Goal: Download file/media

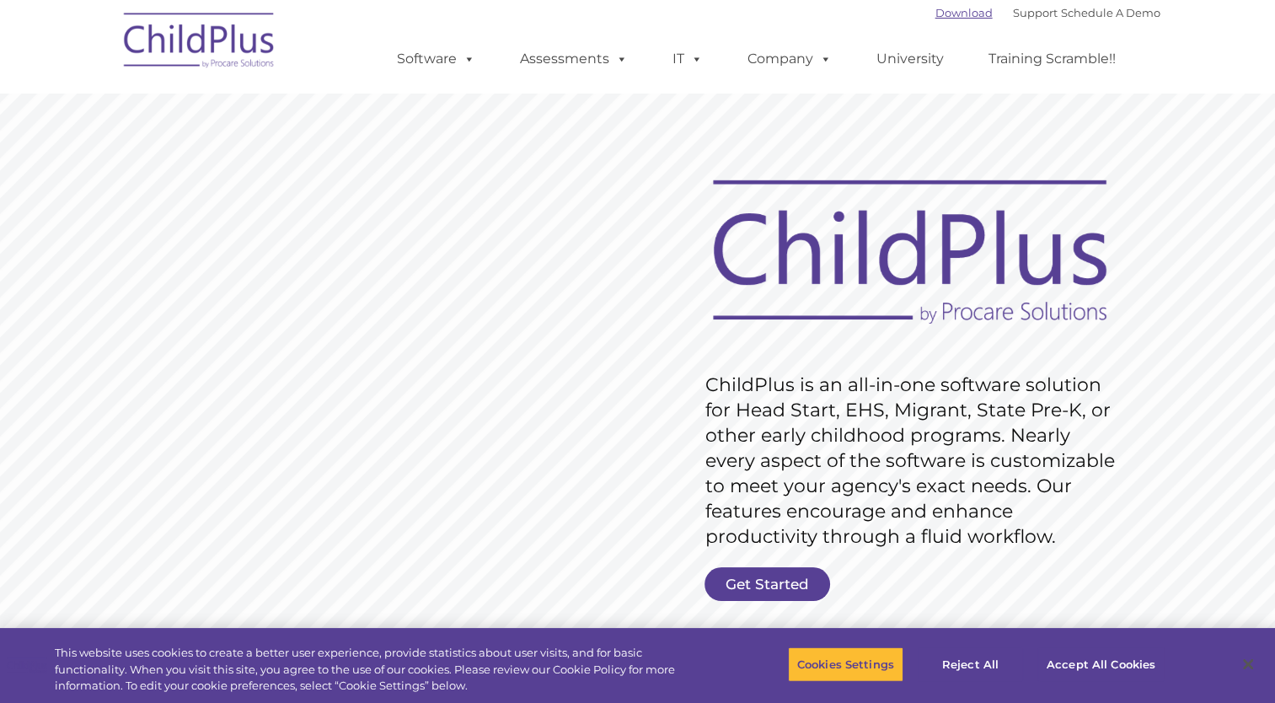
click at [948, 8] on link "Download" at bounding box center [963, 12] width 57 height 13
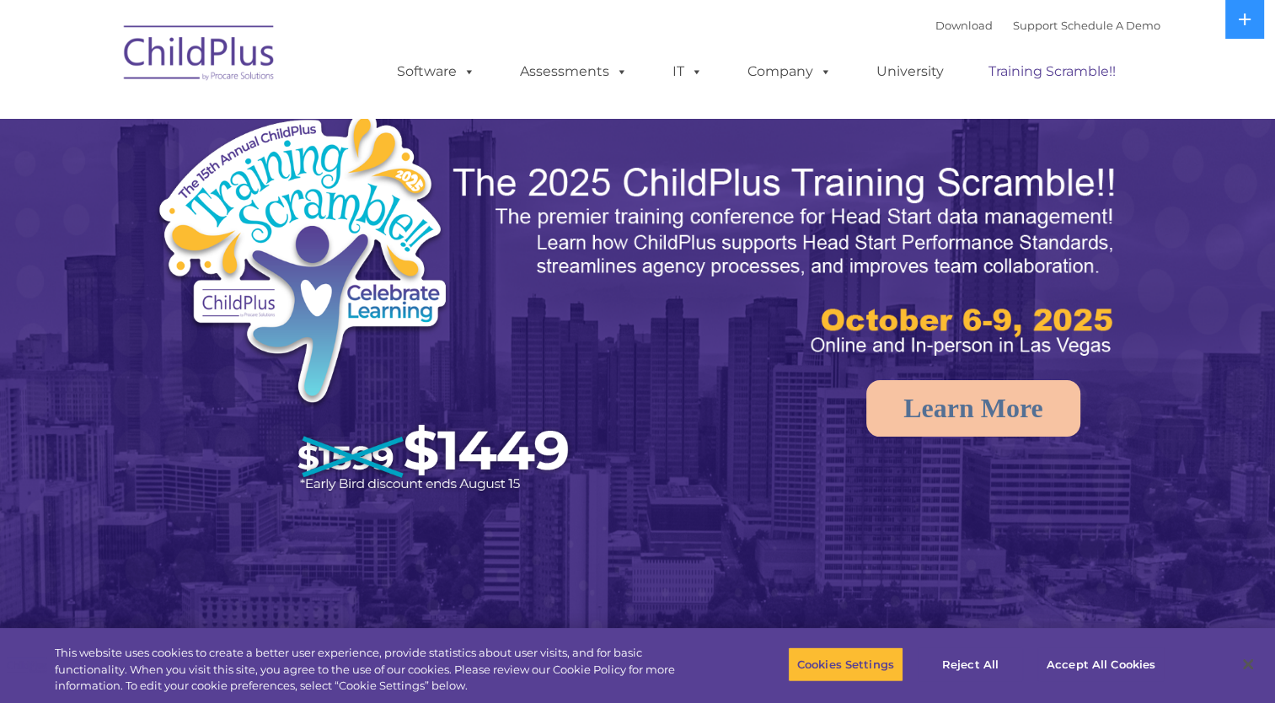
select select "MEDIUM"
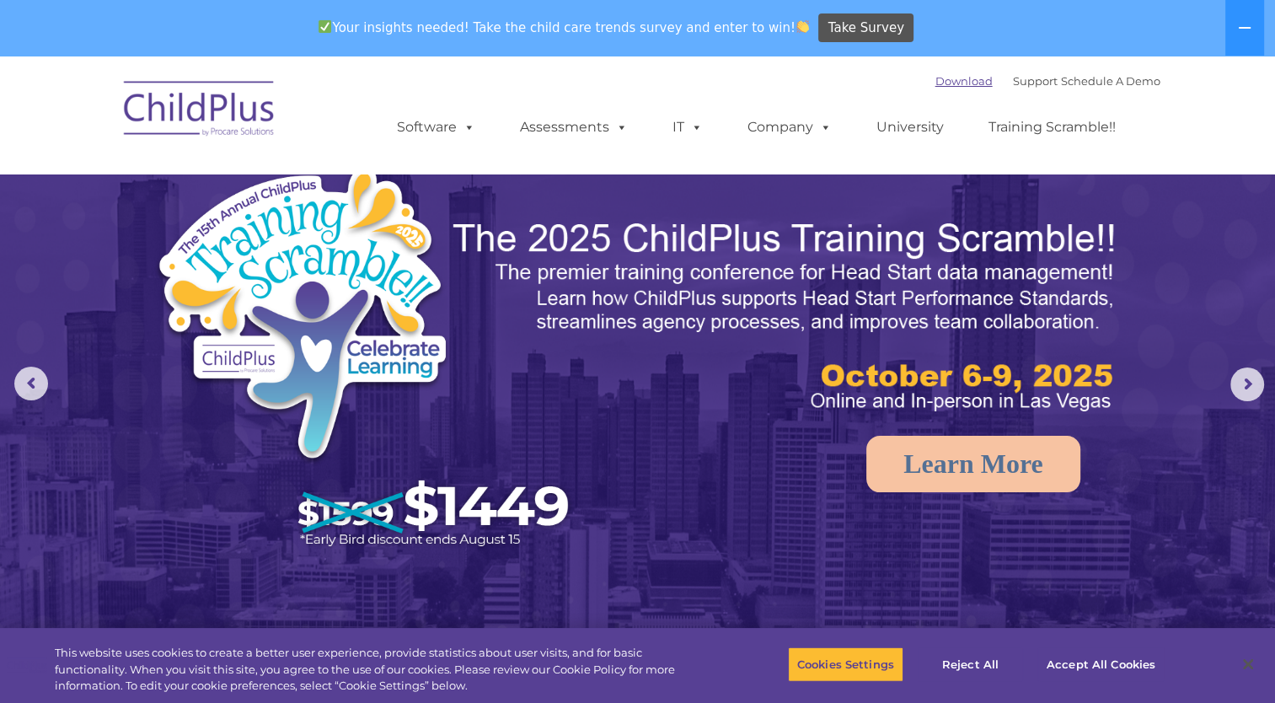
click at [947, 86] on link "Download" at bounding box center [963, 80] width 57 height 13
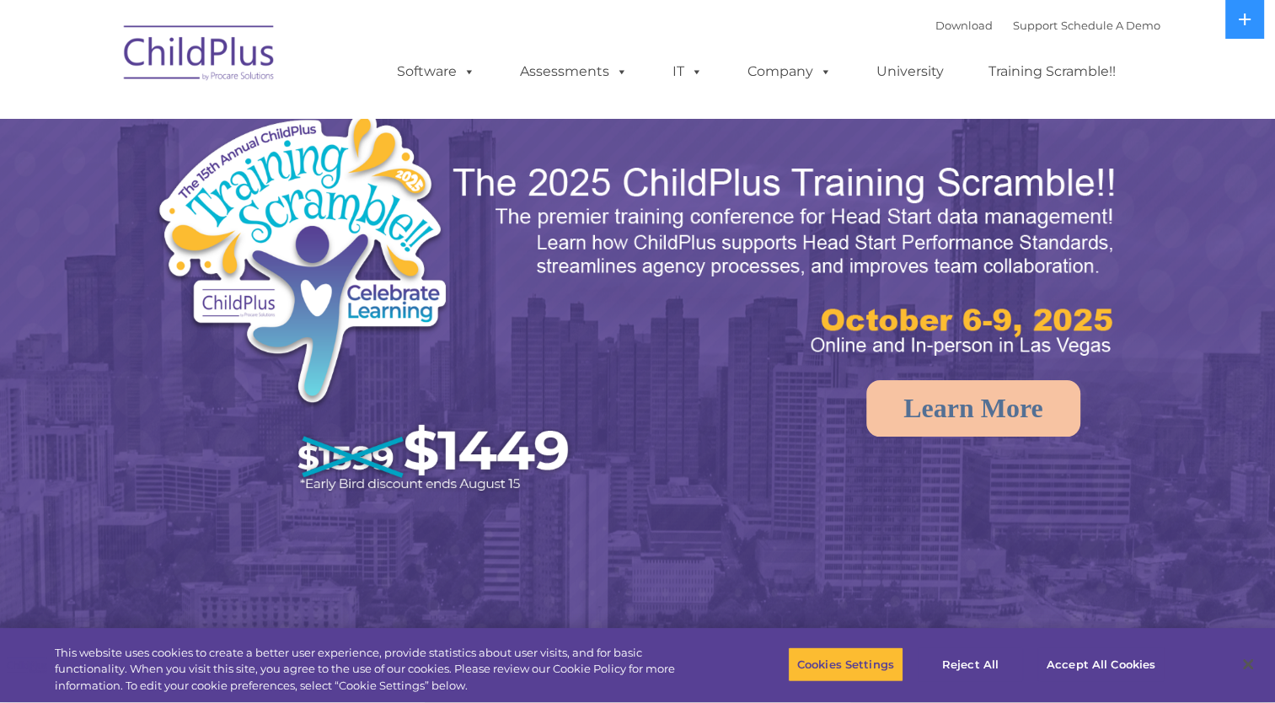
select select "MEDIUM"
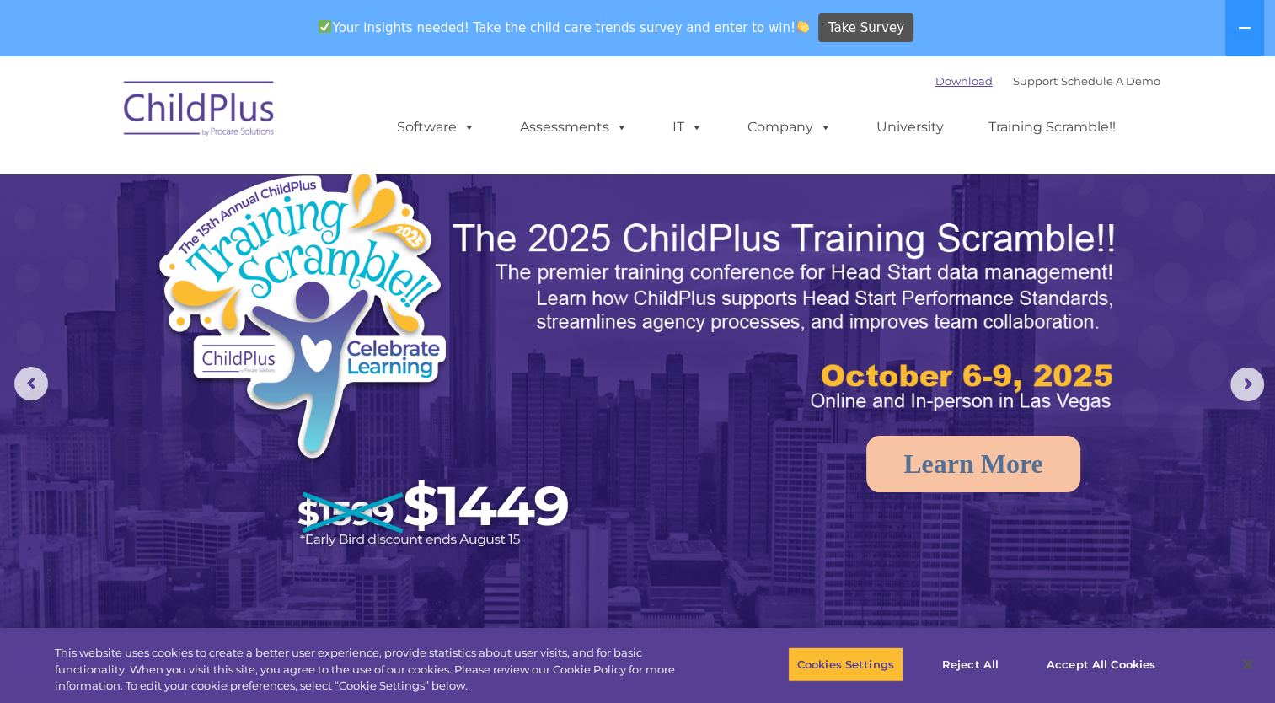
click at [935, 78] on link "Download" at bounding box center [963, 80] width 57 height 13
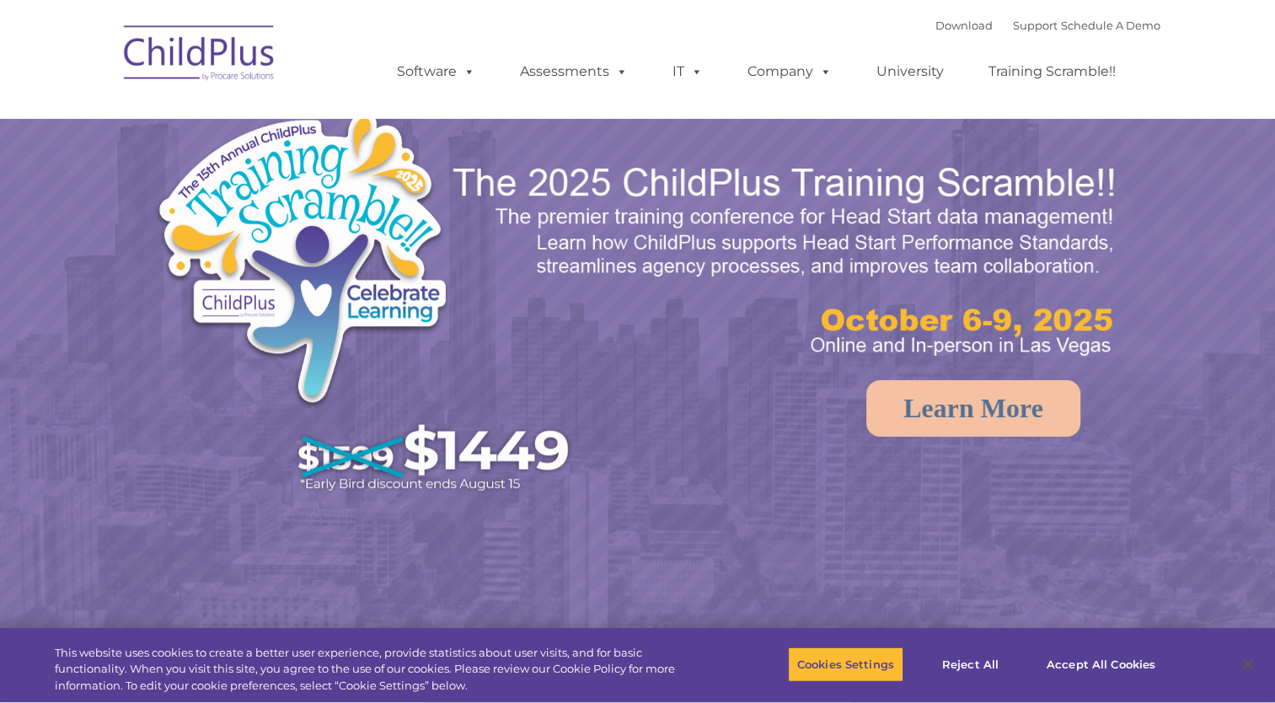
select select "MEDIUM"
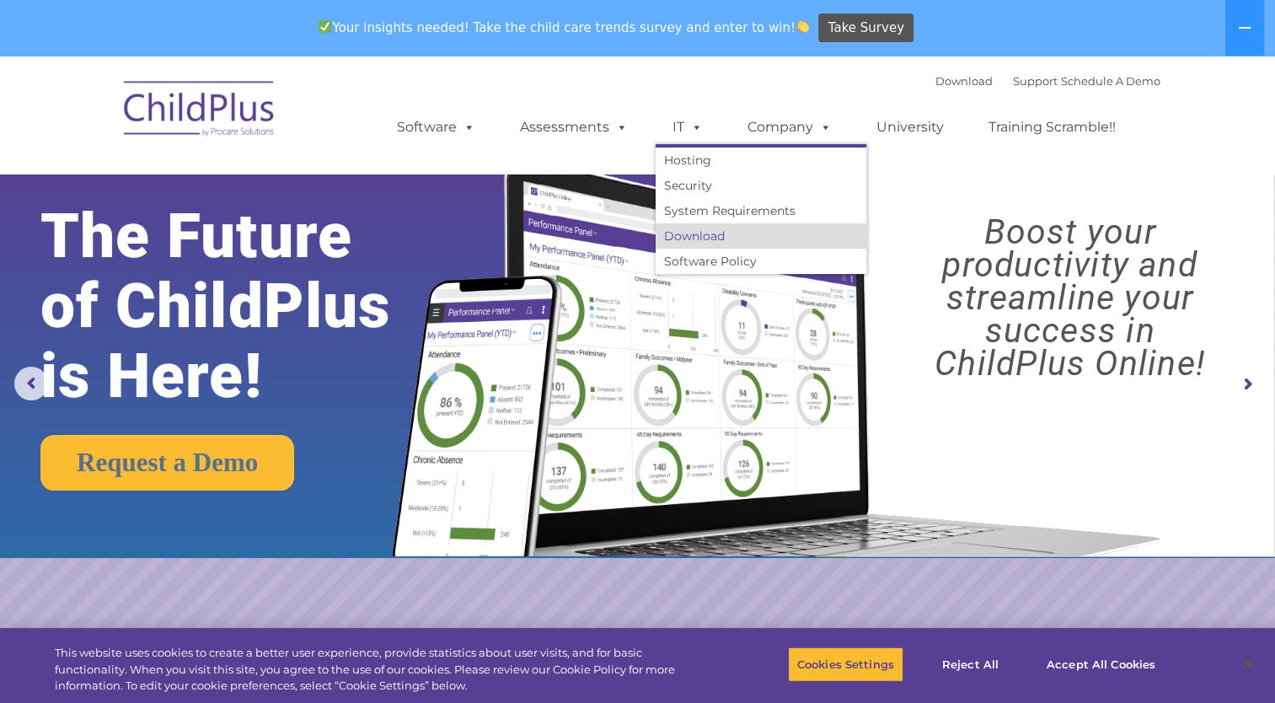
click at [692, 239] on link "Download" at bounding box center [761, 235] width 211 height 25
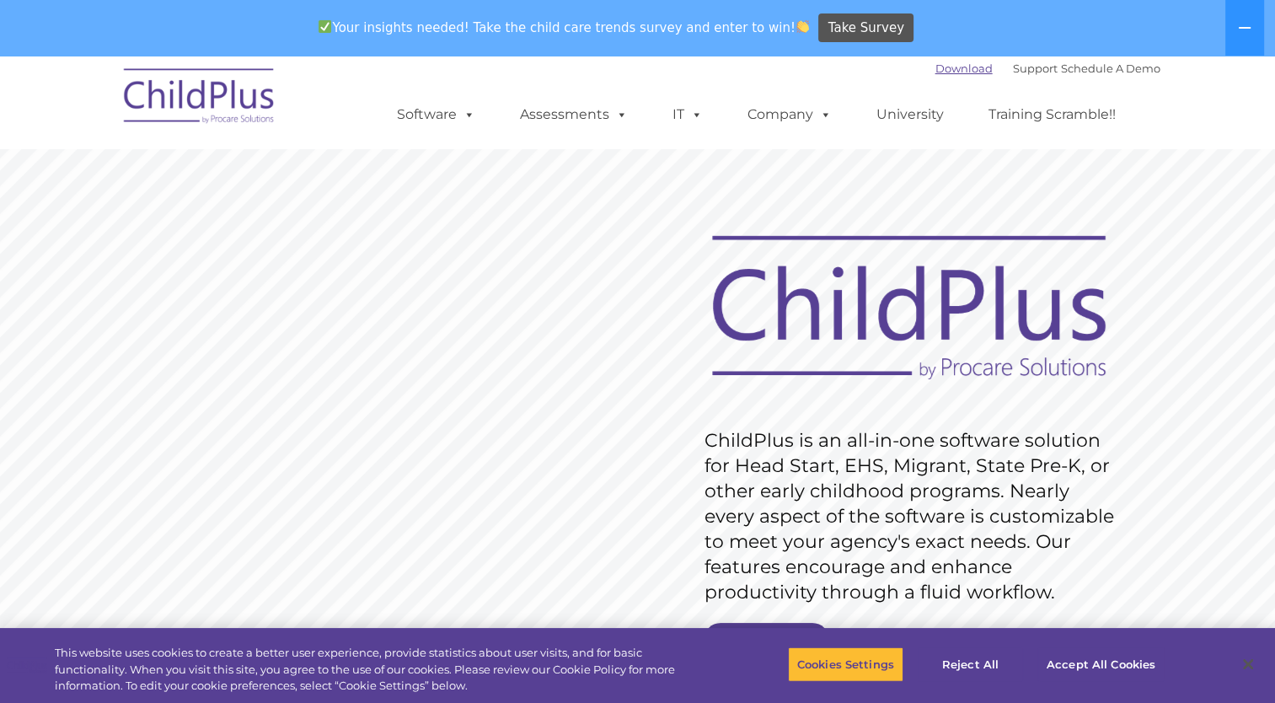
click at [935, 68] on link "Download" at bounding box center [963, 68] width 57 height 13
